Goal: Task Accomplishment & Management: Manage account settings

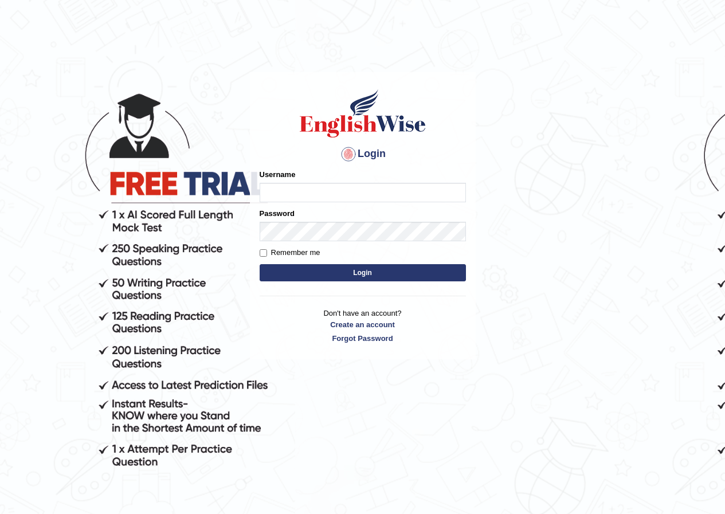
click at [296, 188] on input "Username" at bounding box center [363, 192] width 206 height 19
type input "enkhbayar_parramatta"
click at [364, 278] on button "Login" at bounding box center [363, 272] width 206 height 17
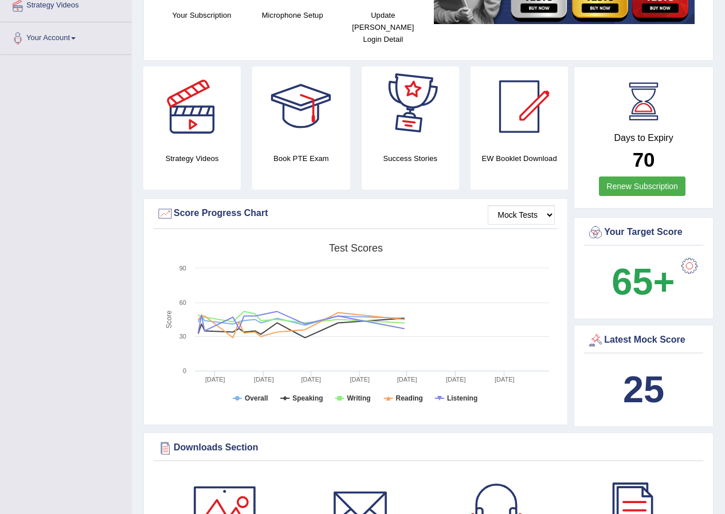
scroll to position [287, 0]
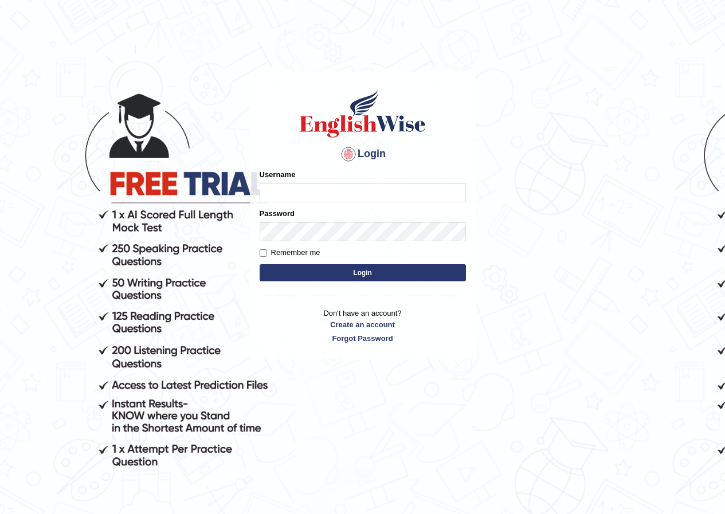
click at [358, 24] on html "Login Please fix the following errors: Username Password Remember me Login Don'…" at bounding box center [362, 257] width 725 height 514
